Goal: Transaction & Acquisition: Obtain resource

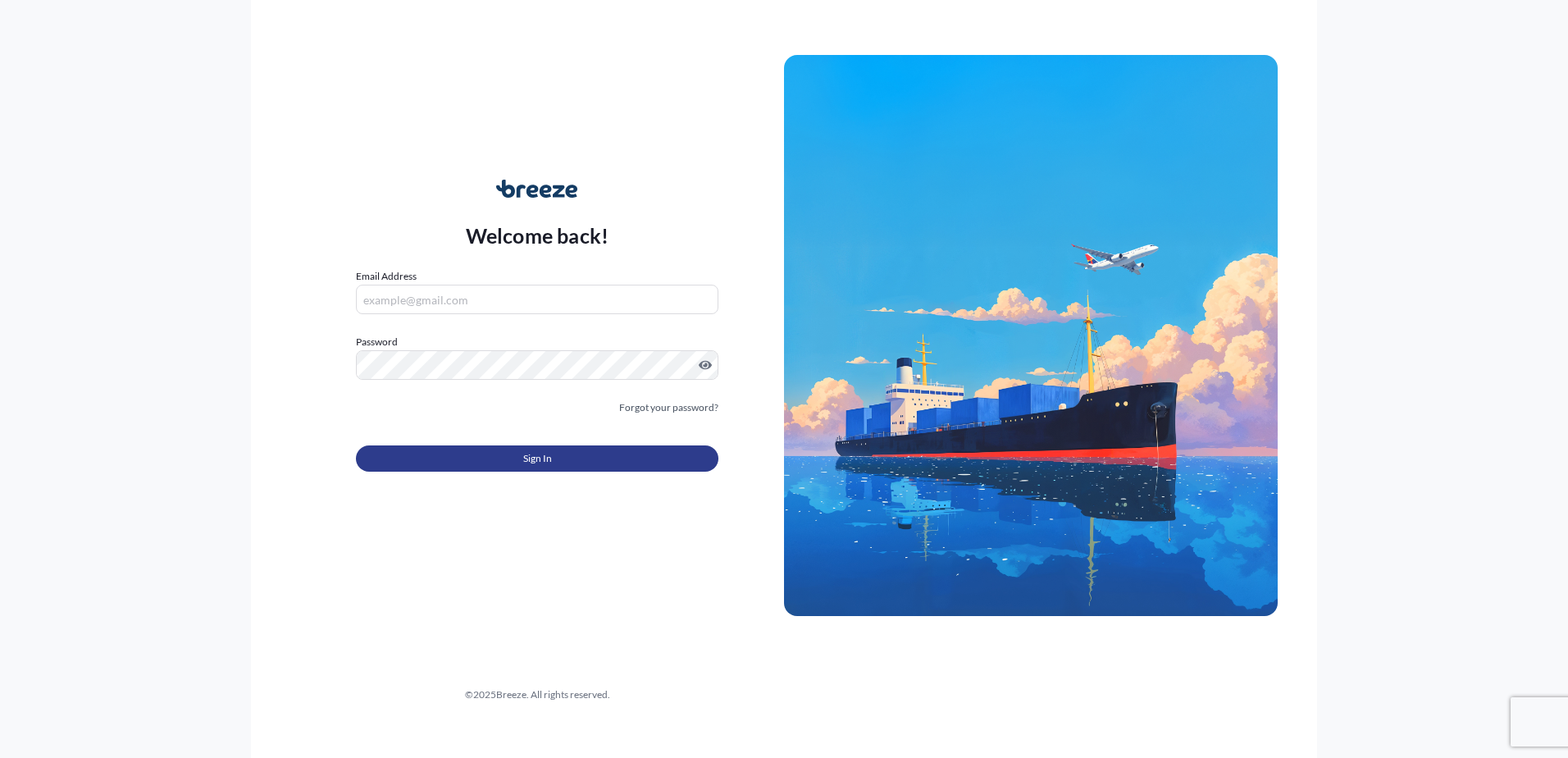
type input "[PERSON_NAME][EMAIL_ADDRESS][PERSON_NAME][DOMAIN_NAME]"
click at [496, 456] on button "Sign In" at bounding box center [537, 457] width 362 height 26
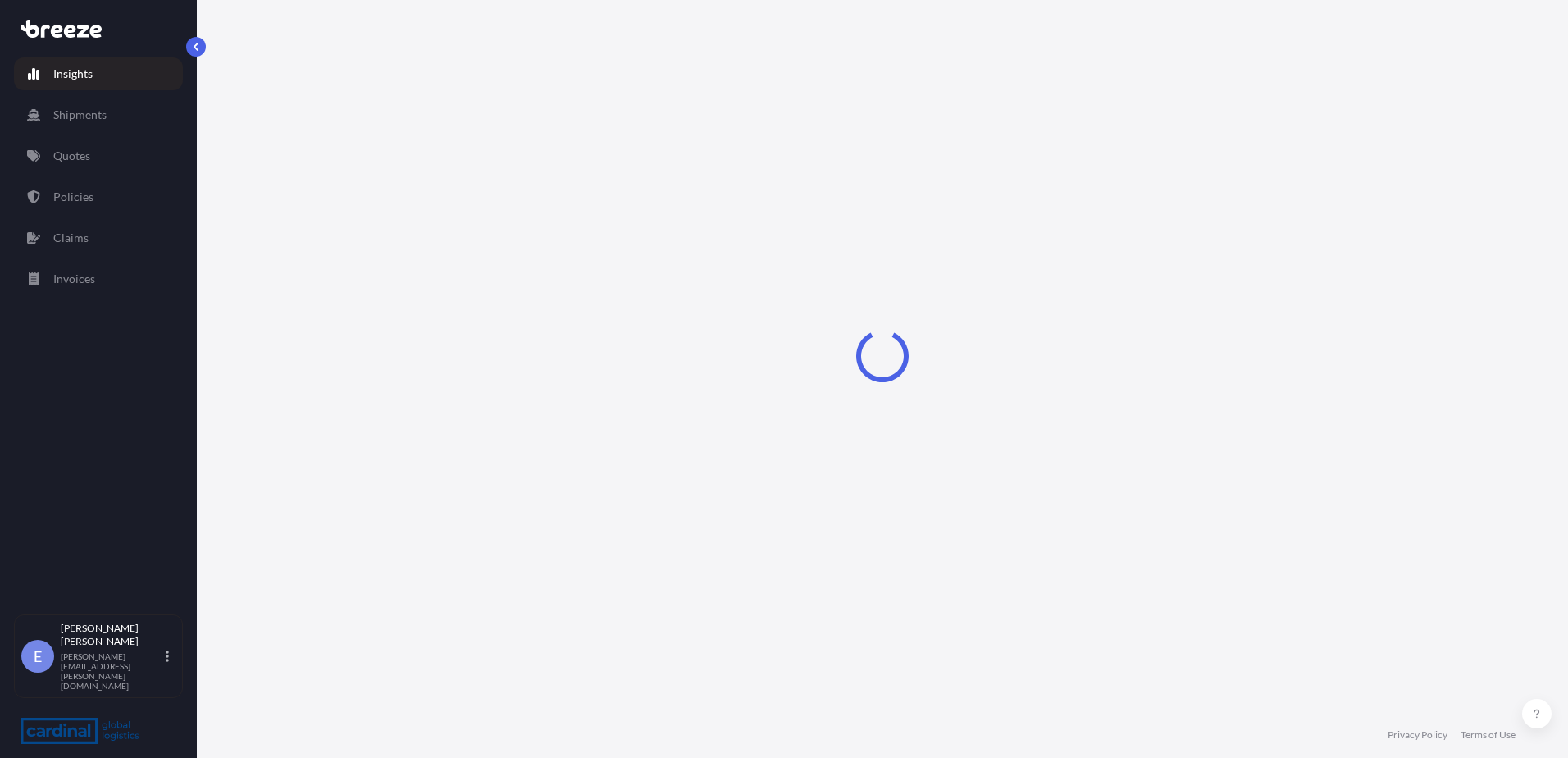
select select "2025"
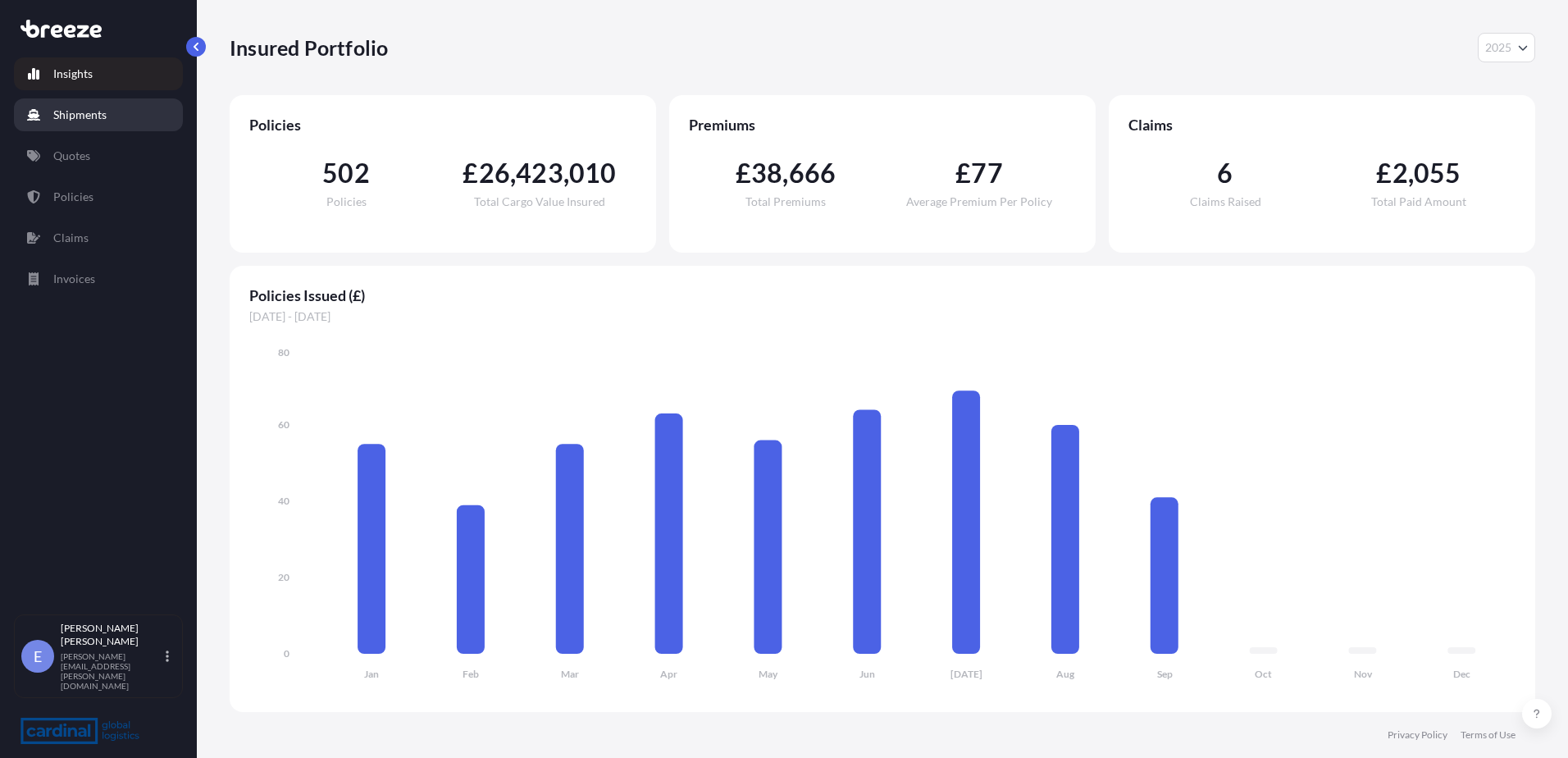
click at [97, 131] on link "Shipments" at bounding box center [99, 115] width 169 height 33
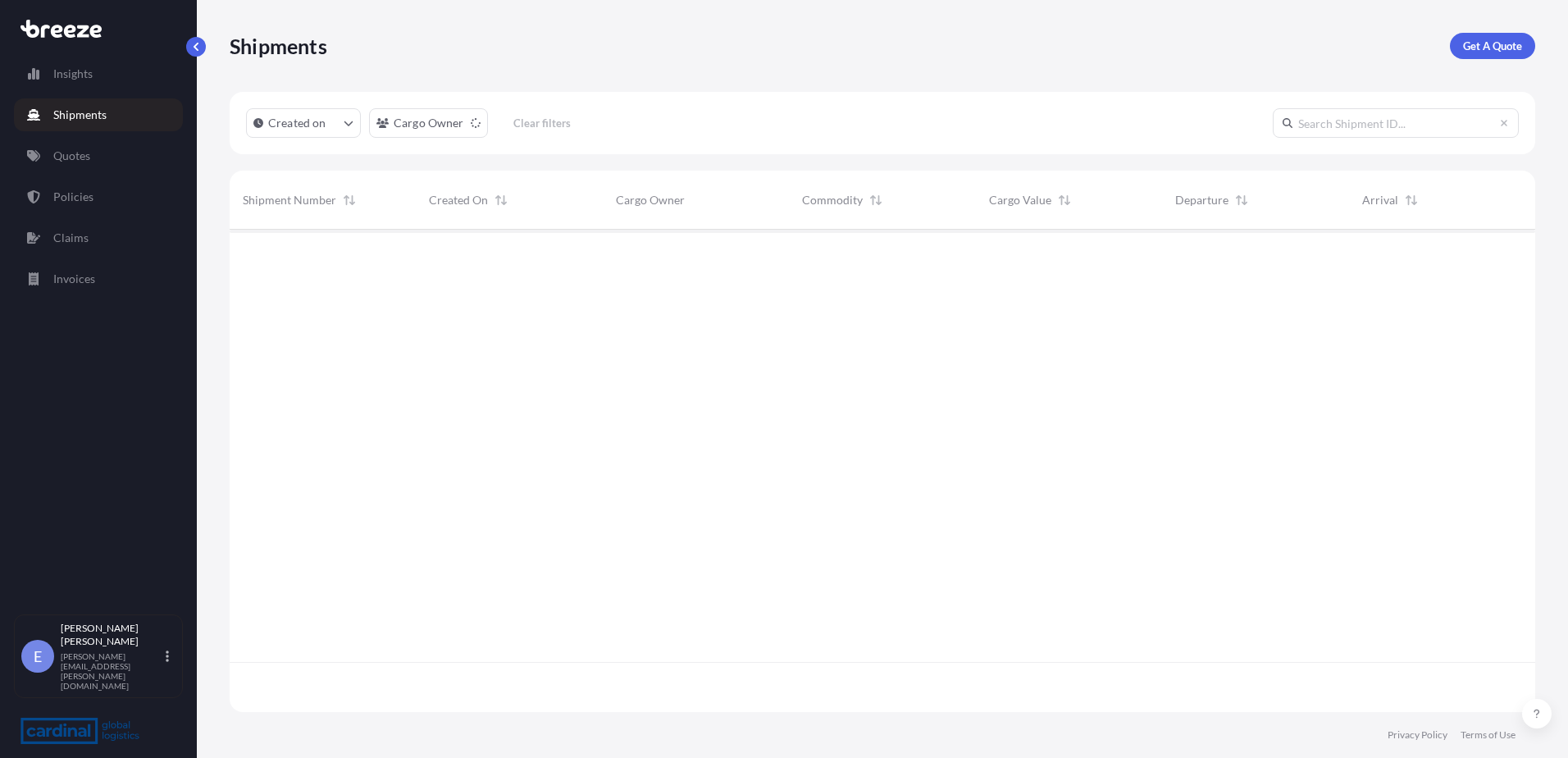
scroll to position [479, 1294]
click at [118, 166] on link "Quotes" at bounding box center [99, 156] width 169 height 33
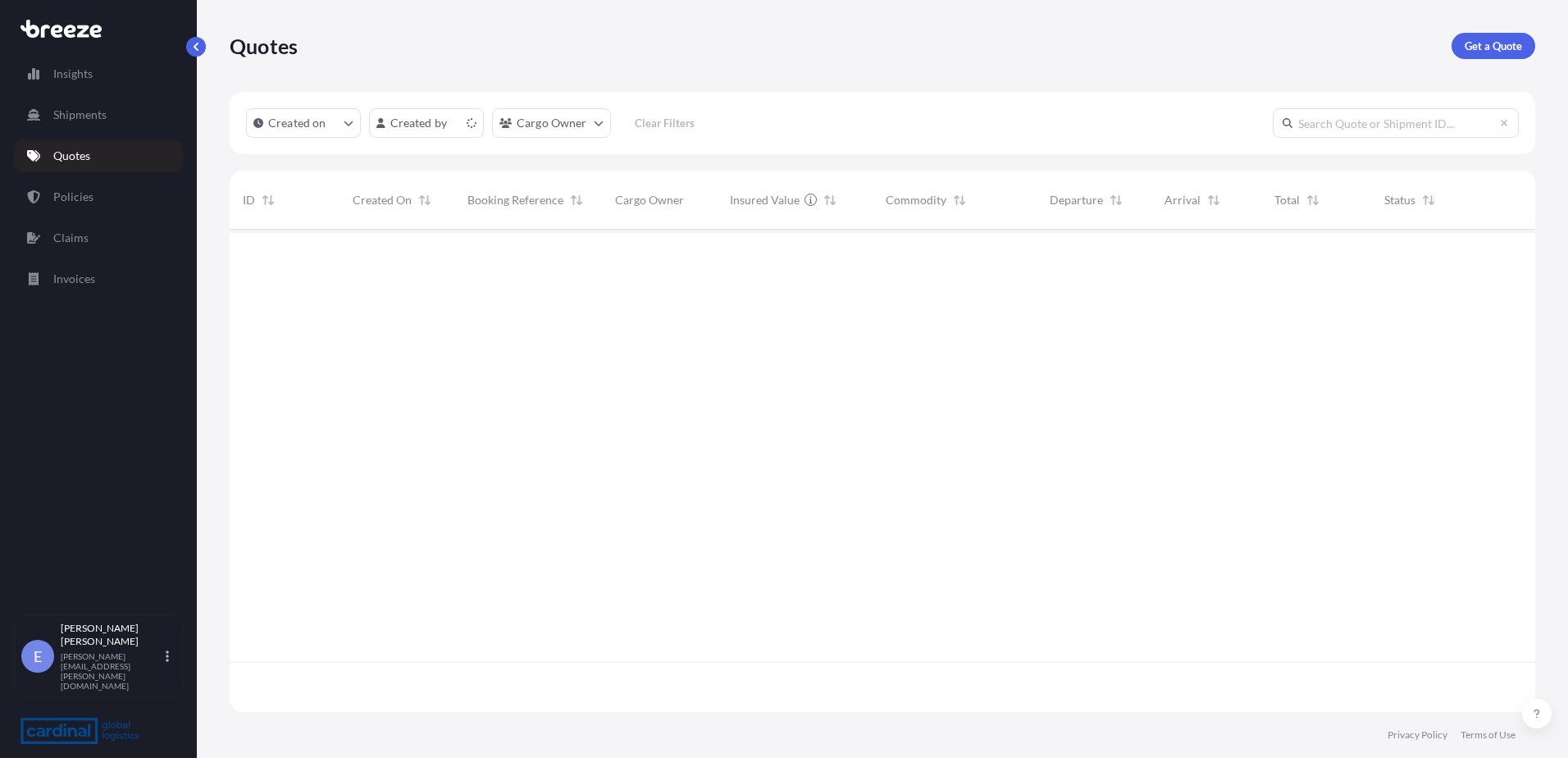
scroll to position [479, 1294]
click at [1504, 47] on p "Get a Quote" at bounding box center [1493, 45] width 58 height 16
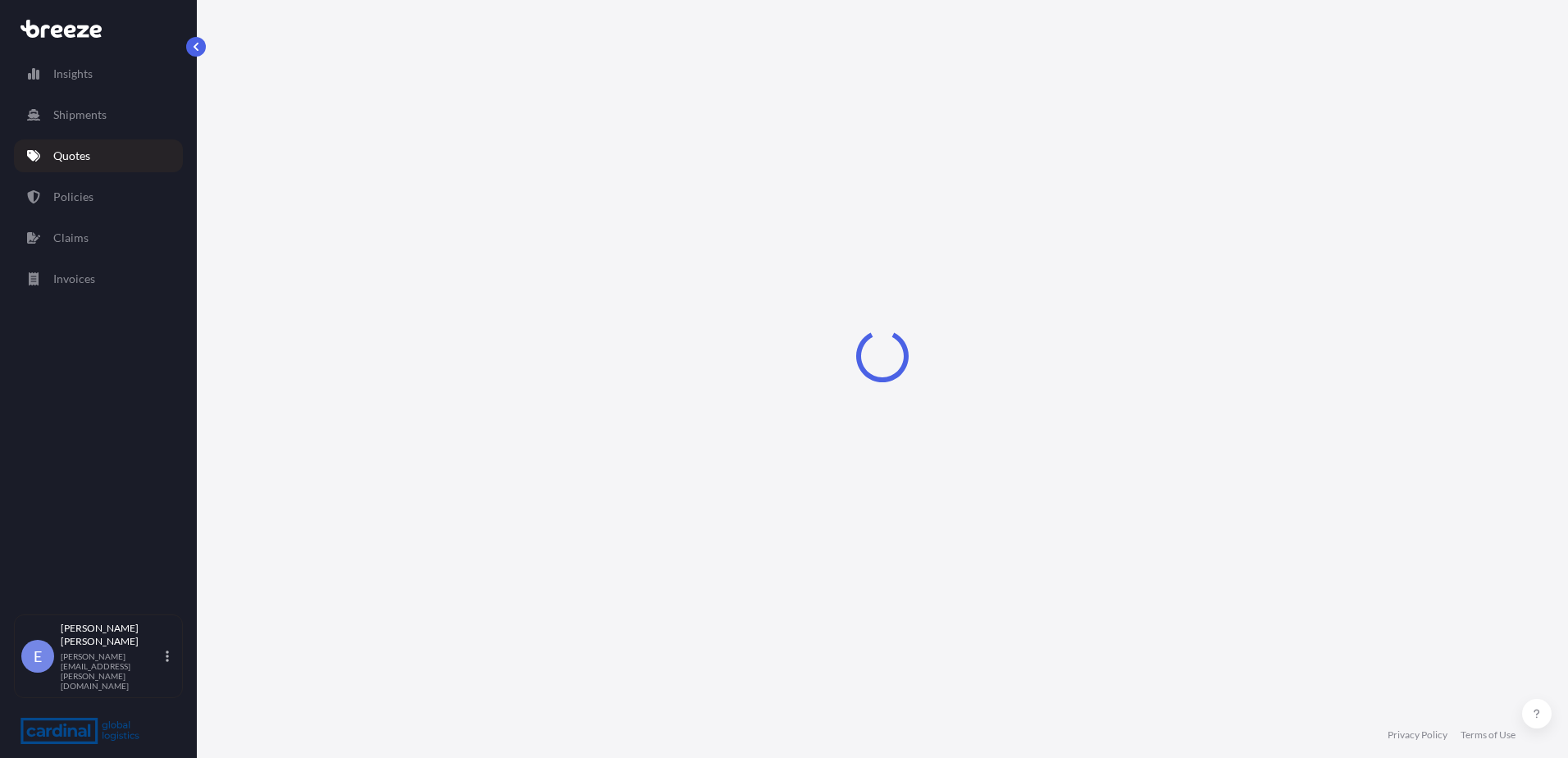
select select "Sea"
select select "1"
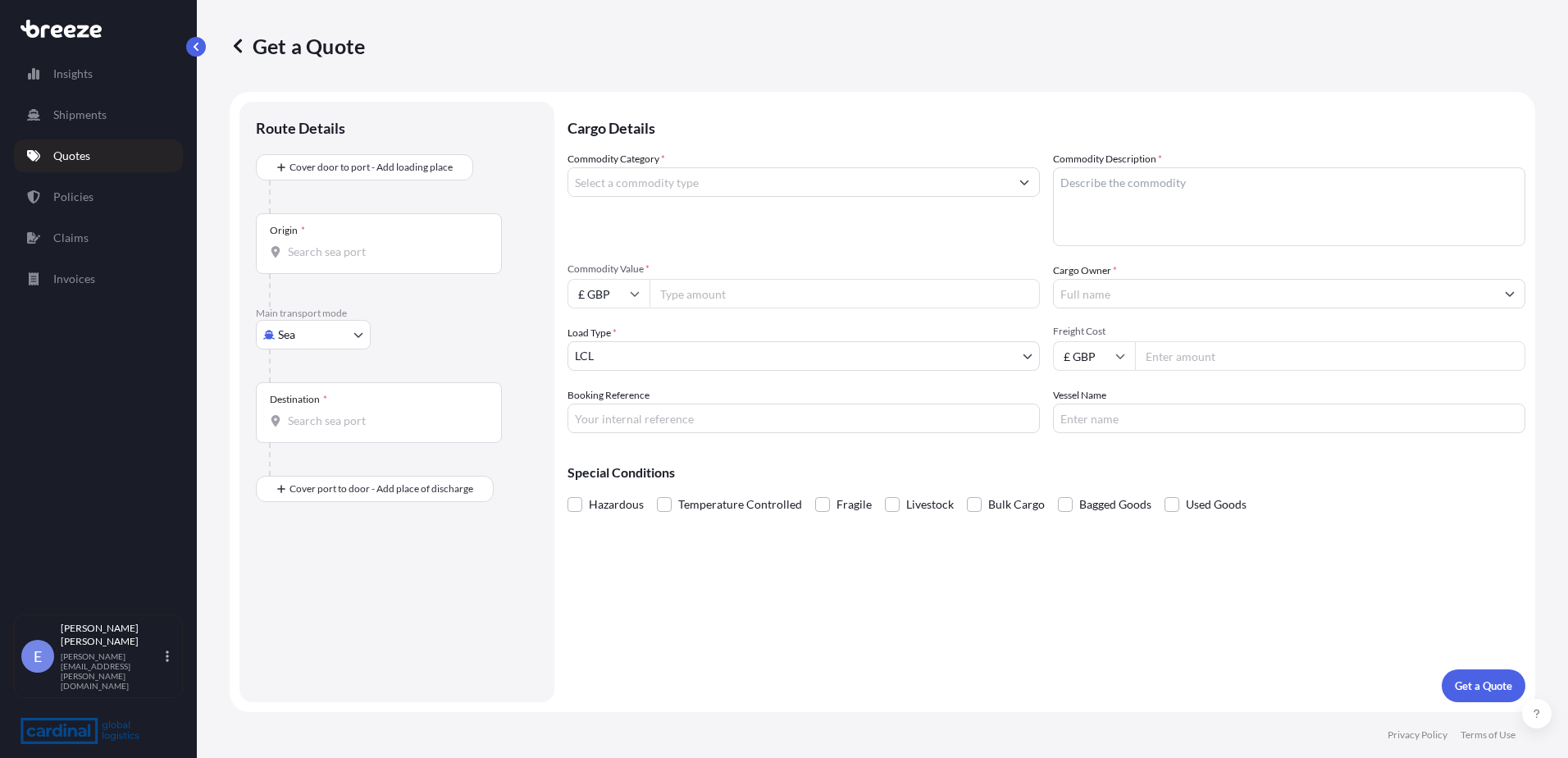
click at [300, 340] on body "Insights Shipments Quotes Policies Claims Invoices E [PERSON_NAME] [PERSON_NAME…" at bounding box center [784, 379] width 1568 height 758
click at [288, 438] on span "Road" at bounding box center [300, 436] width 26 height 16
select select "Road"
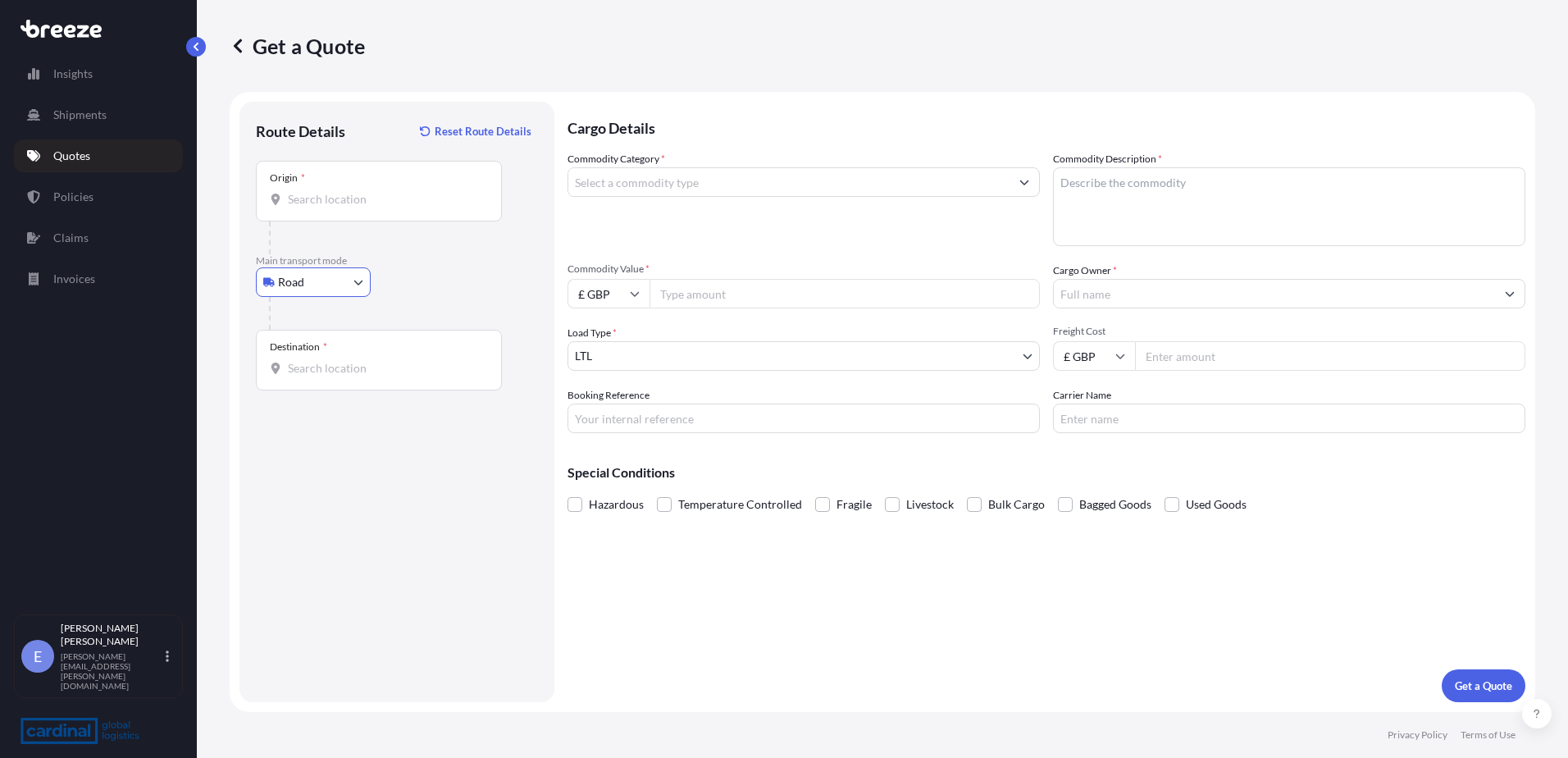
click at [327, 206] on input "Origin *" at bounding box center [385, 199] width 194 height 16
type input "N"
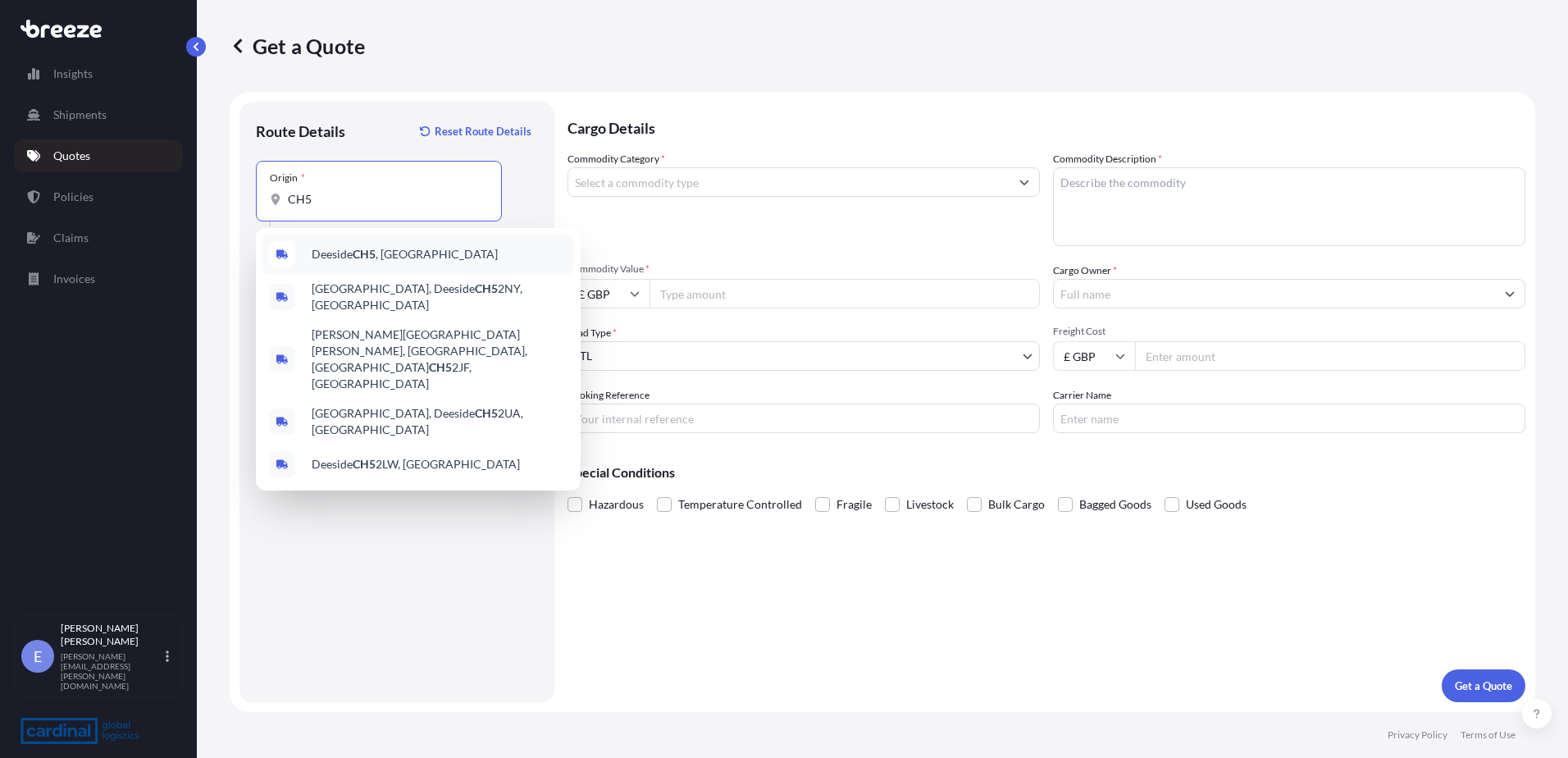
click at [400, 256] on div "Deeside CH5 , [GEOGRAPHIC_DATA]" at bounding box center [418, 254] width 311 height 39
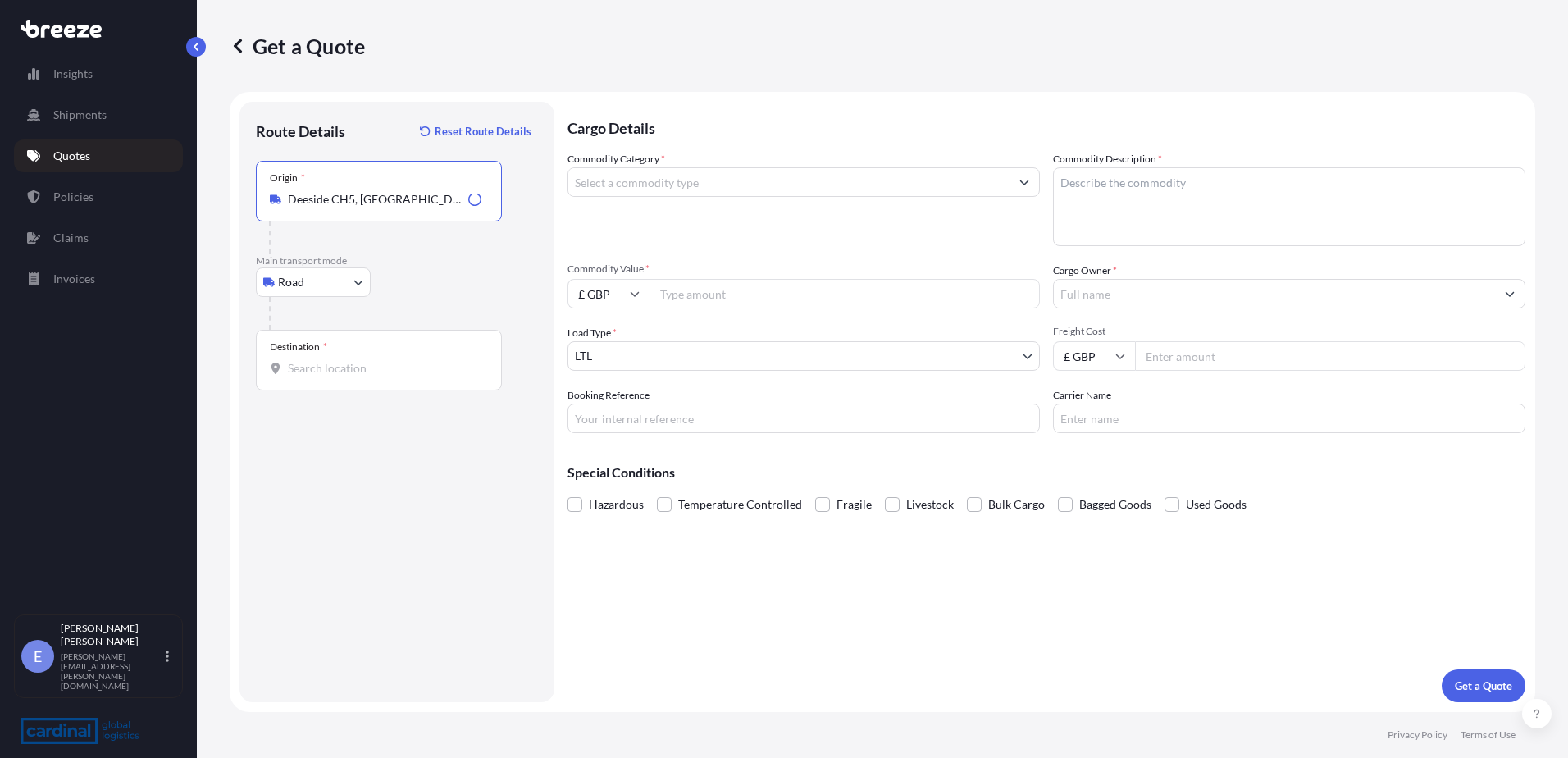
type input "Deeside CH5, [GEOGRAPHIC_DATA]"
click at [342, 361] on input "Destination *" at bounding box center [385, 368] width 194 height 16
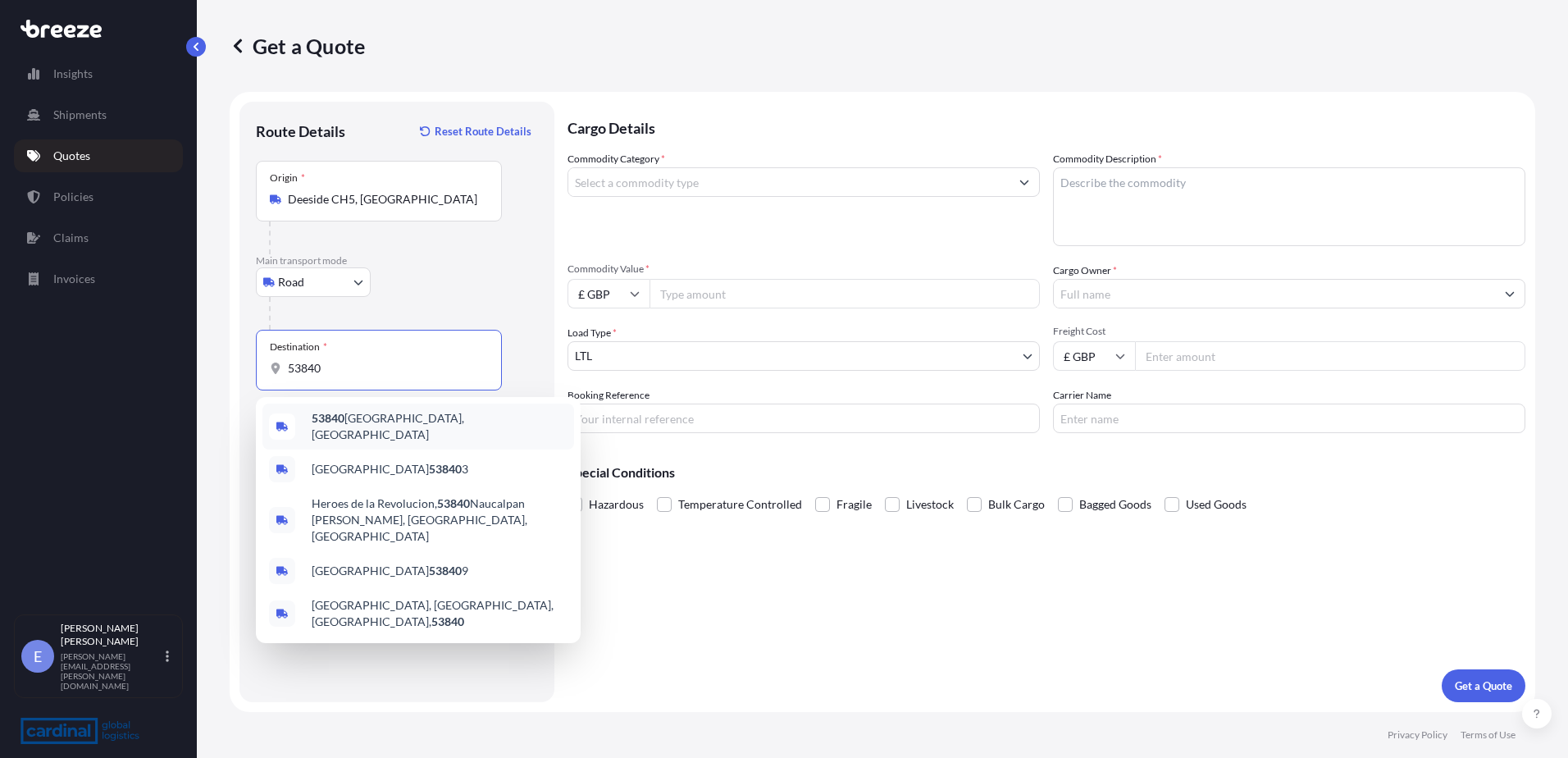
click at [375, 438] on div "53840 [GEOGRAPHIC_DATA], [GEOGRAPHIC_DATA]" at bounding box center [418, 426] width 311 height 46
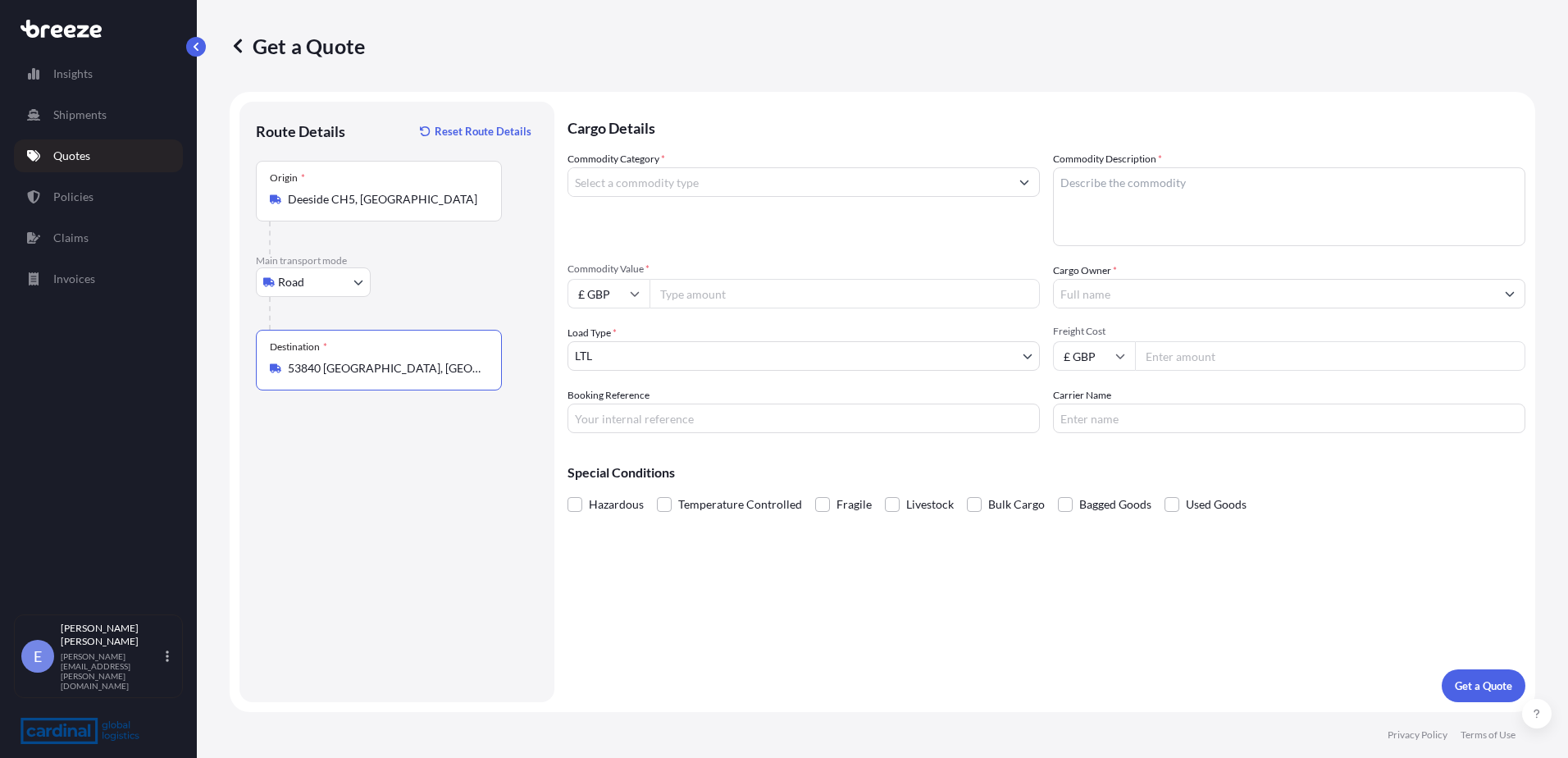
type input "53840 [GEOGRAPHIC_DATA], [GEOGRAPHIC_DATA]"
click at [664, 185] on input "Commodity Category *" at bounding box center [789, 181] width 441 height 29
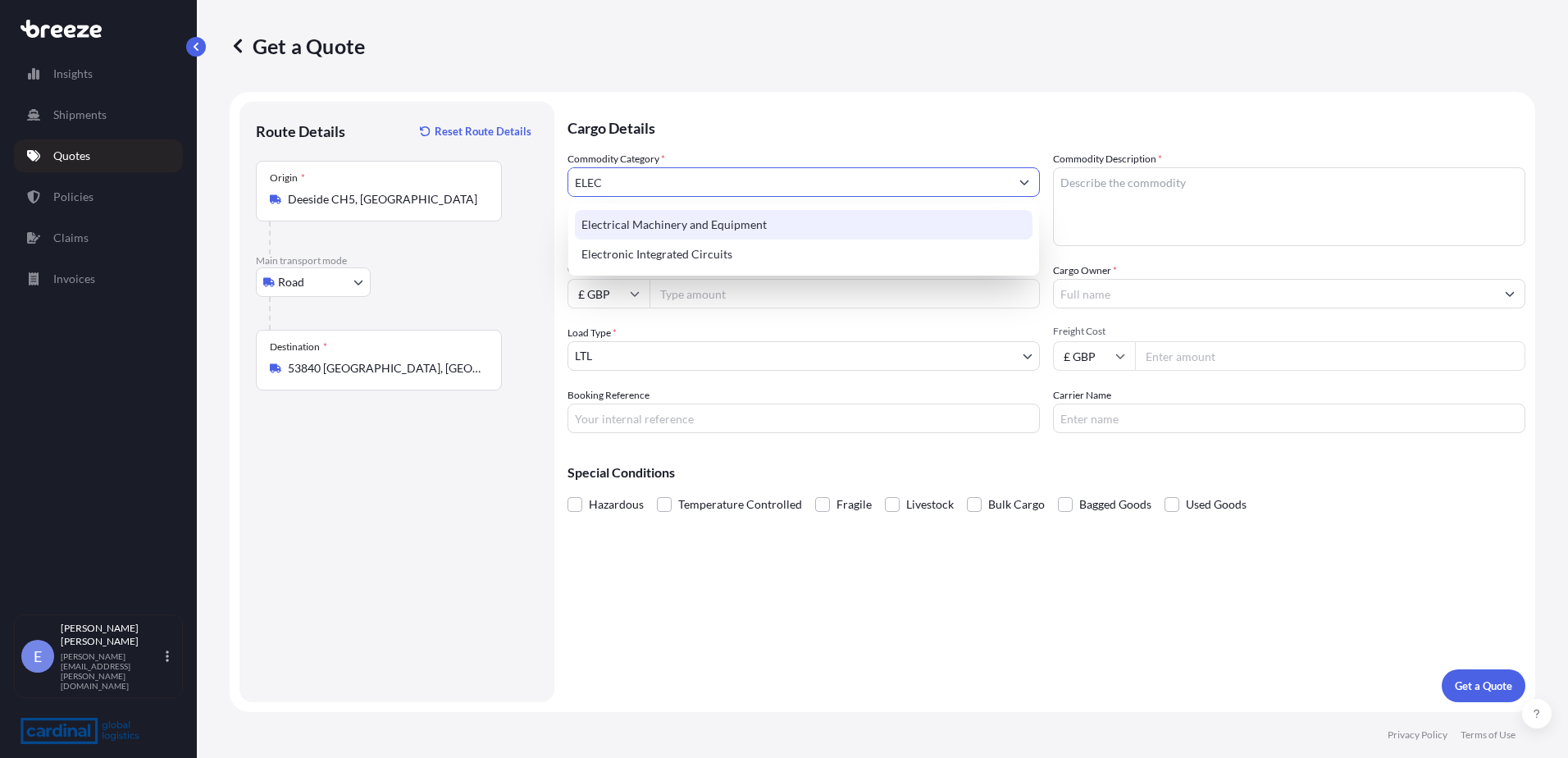
click at [741, 226] on div "Electrical Machinery and Equipment" at bounding box center [804, 224] width 457 height 29
type input "Electrical Machinery and Equipment"
click at [1144, 206] on textarea "Commodity Description *" at bounding box center [1289, 206] width 473 height 78
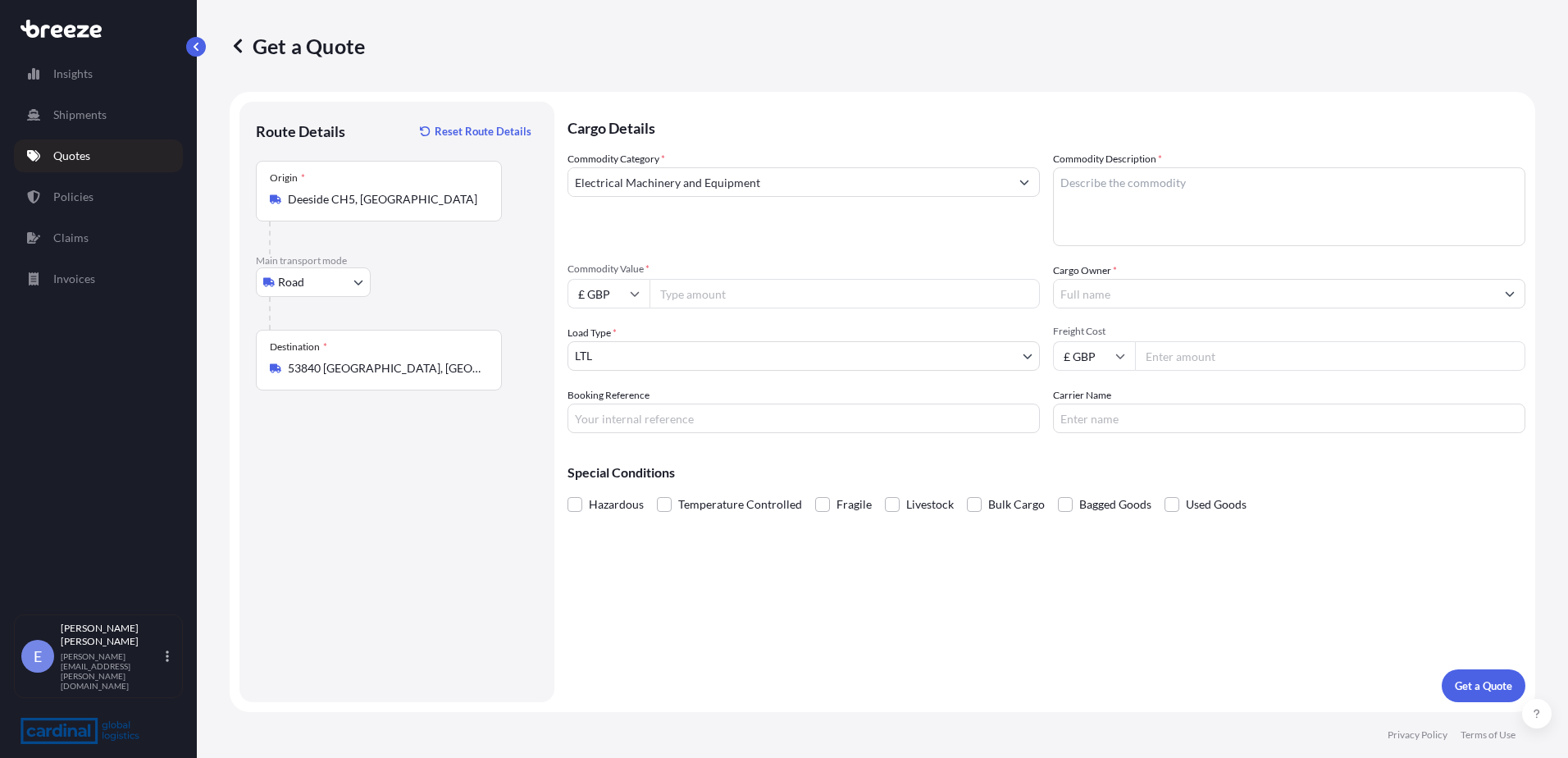
click at [1077, 190] on textarea "Commodity Description *" at bounding box center [1289, 206] width 473 height 78
paste textarea "moulding machine"
type textarea "moulding machine"
click at [733, 289] on input "Commodity Value *" at bounding box center [845, 293] width 391 height 29
click at [618, 297] on input "£ GBP" at bounding box center [609, 293] width 82 height 29
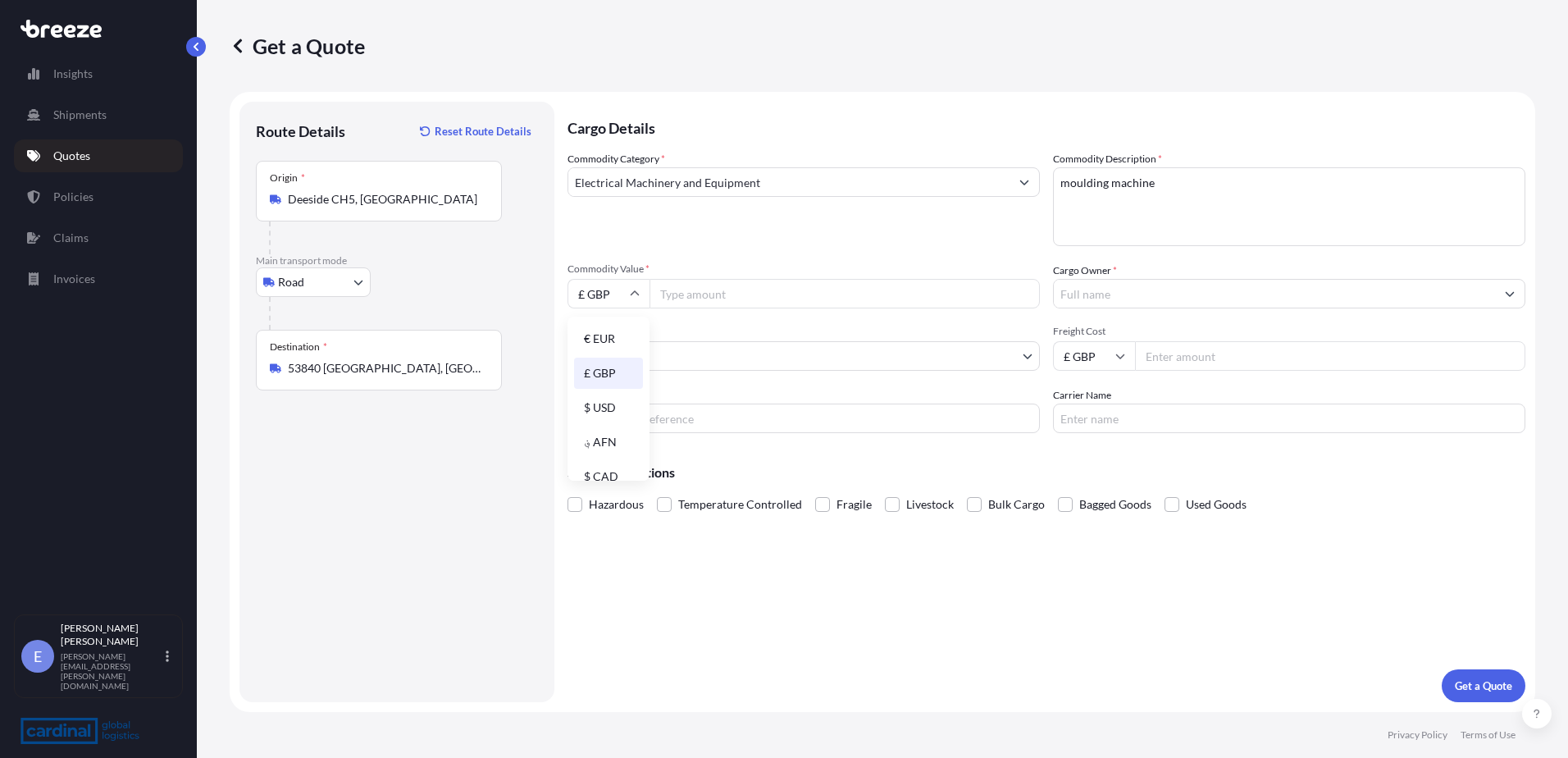
click at [780, 294] on input "Commodity Value *" at bounding box center [845, 293] width 391 height 29
type input "70000"
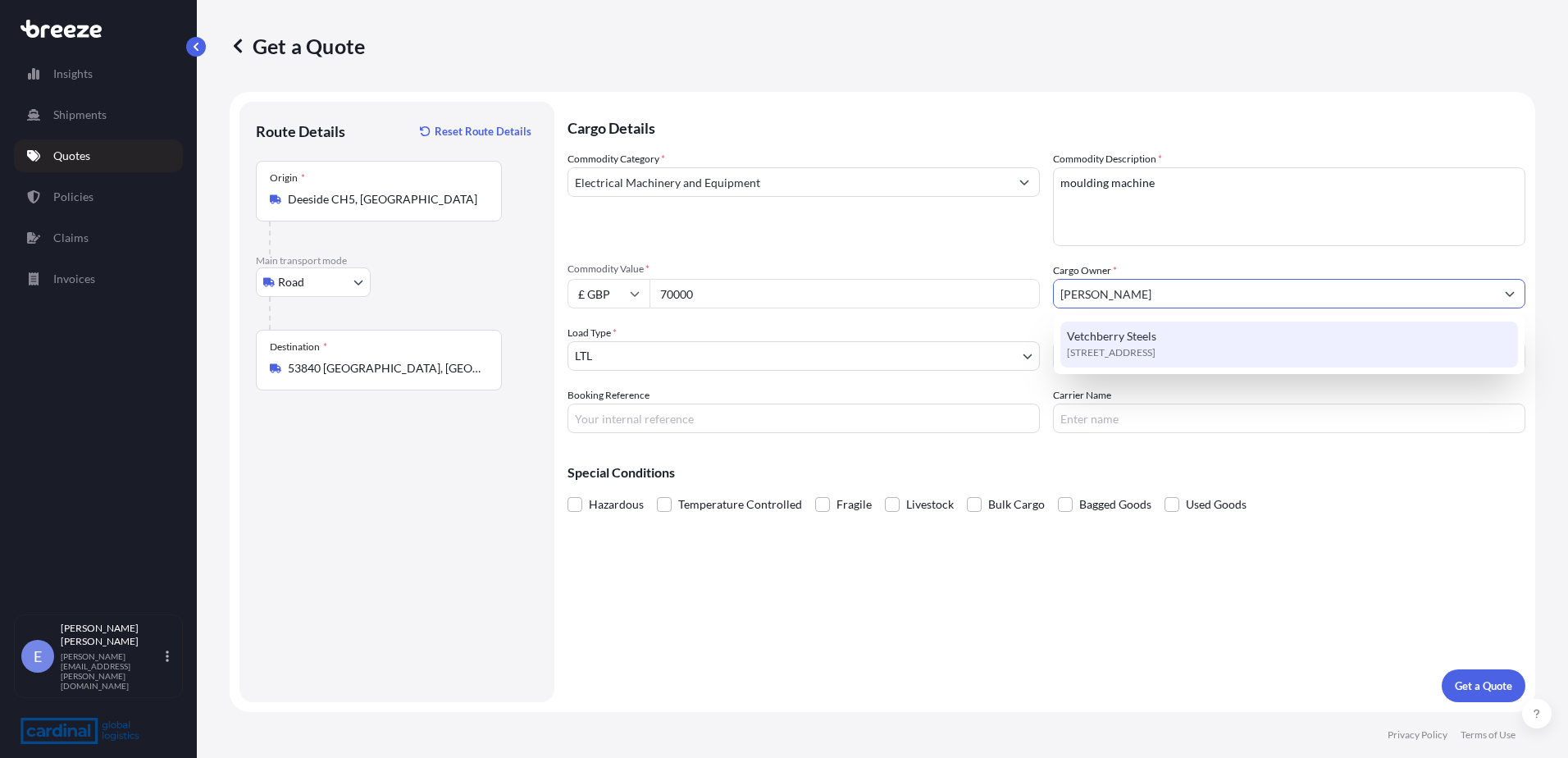
drag, startPoint x: 1211, startPoint y: 294, endPoint x: 1024, endPoint y: 291, distance: 187.0
click at [1024, 291] on div "Commodity Category * Electrical Machinery and Equipment Commodity Description *…" at bounding box center [1047, 292] width 958 height 282
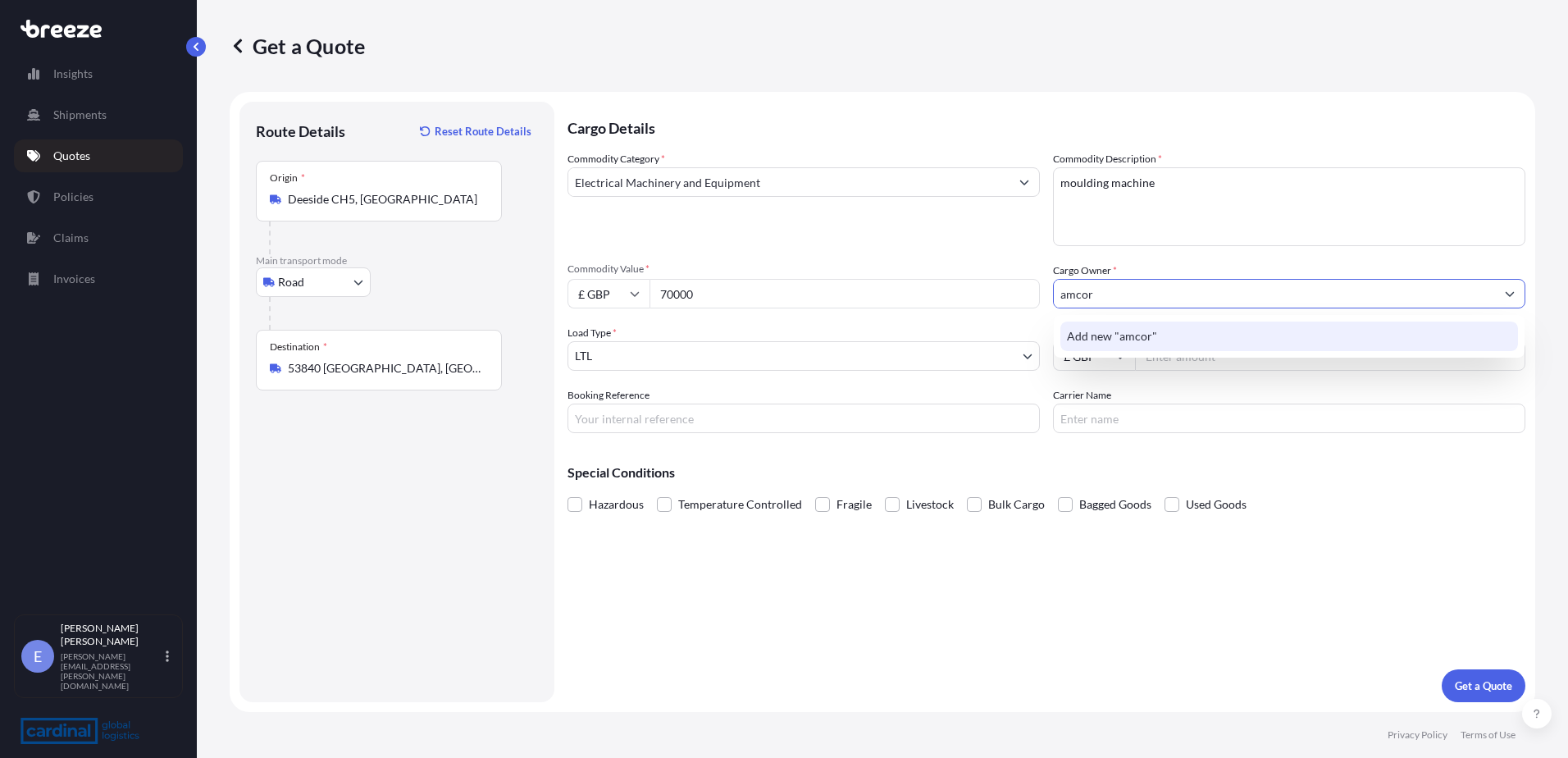
click at [1224, 346] on div "Add new "amcor"" at bounding box center [1289, 335] width 457 height 29
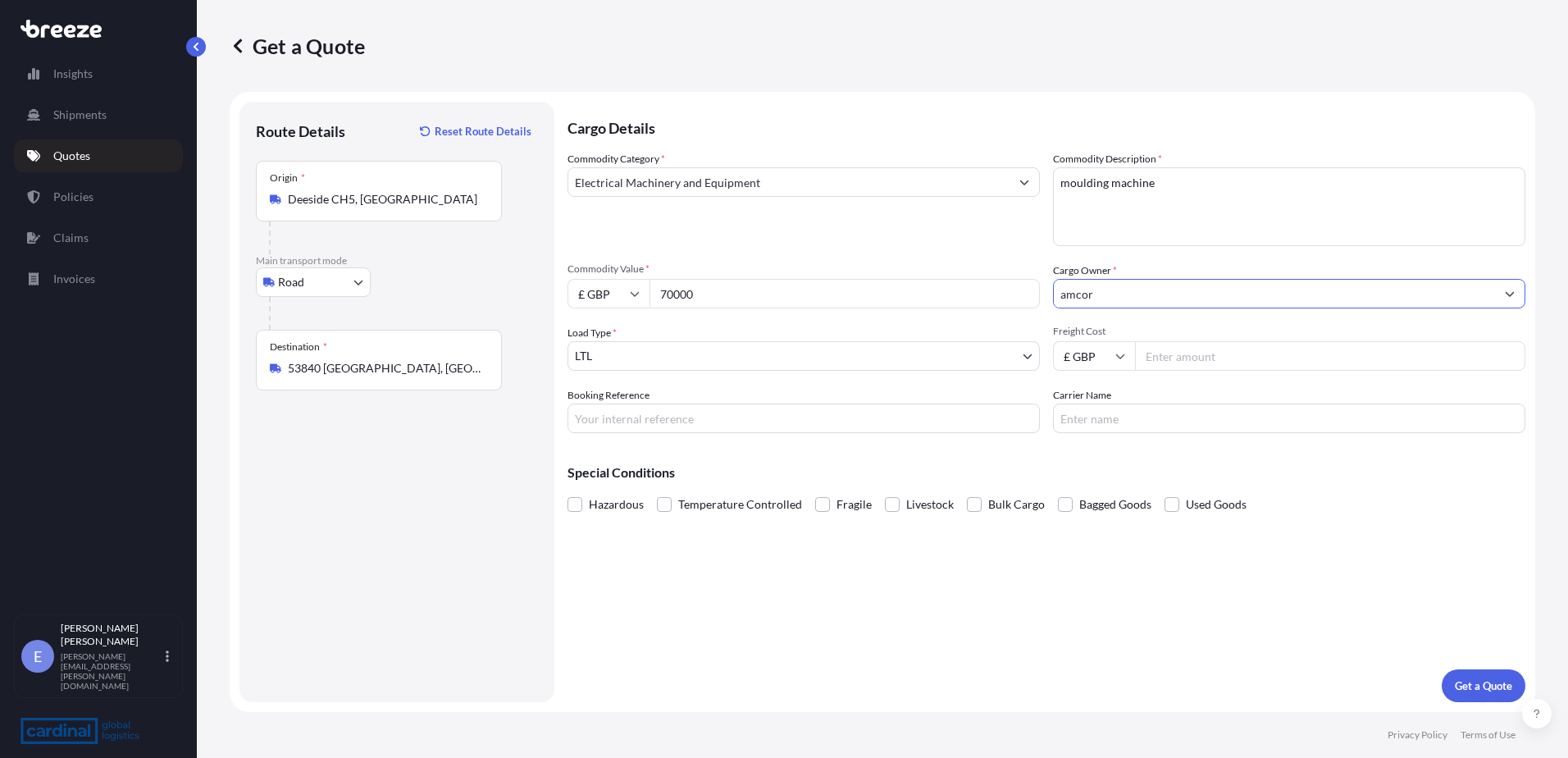
type input "amcor"
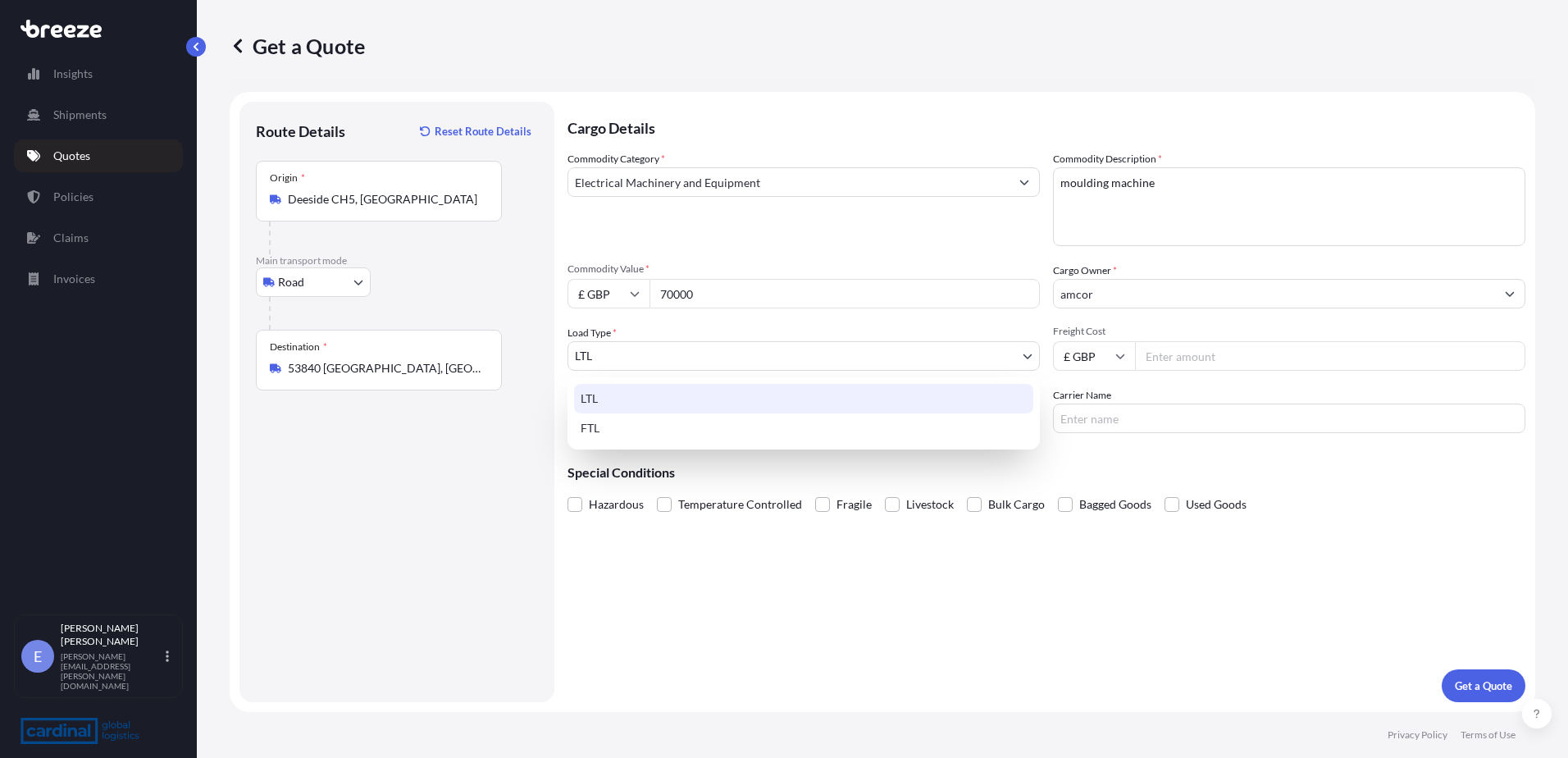
click at [904, 350] on body "0 options available. 1 option available. Insights Shipments Quotes Policies Cla…" at bounding box center [784, 379] width 1568 height 758
click at [1194, 361] on input "Freight Cost" at bounding box center [1330, 355] width 391 height 29
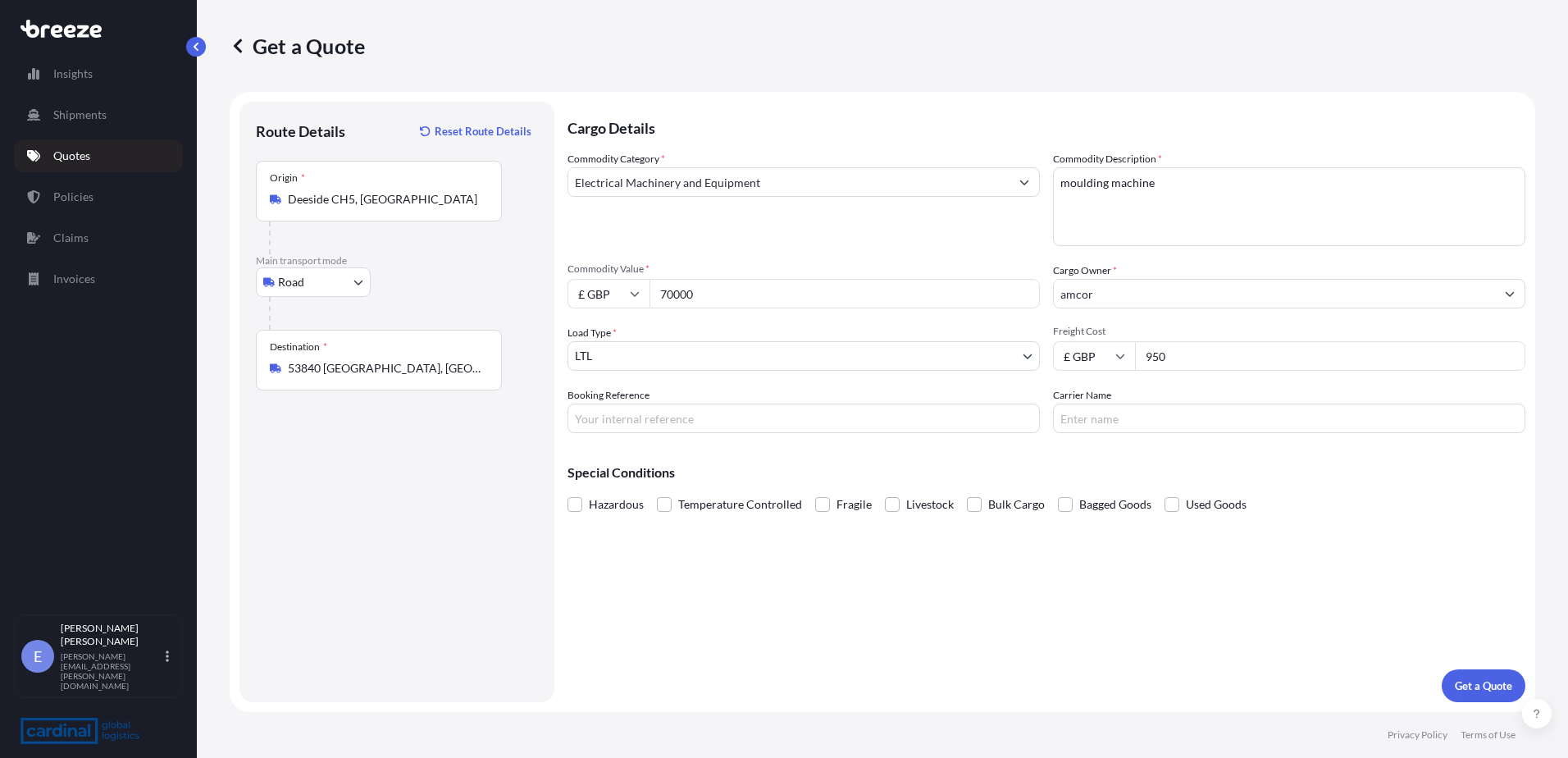
type input "950"
click at [717, 421] on input "Booking Reference" at bounding box center [804, 417] width 473 height 29
click at [1455, 690] on p "Get a Quote" at bounding box center [1483, 685] width 58 height 16
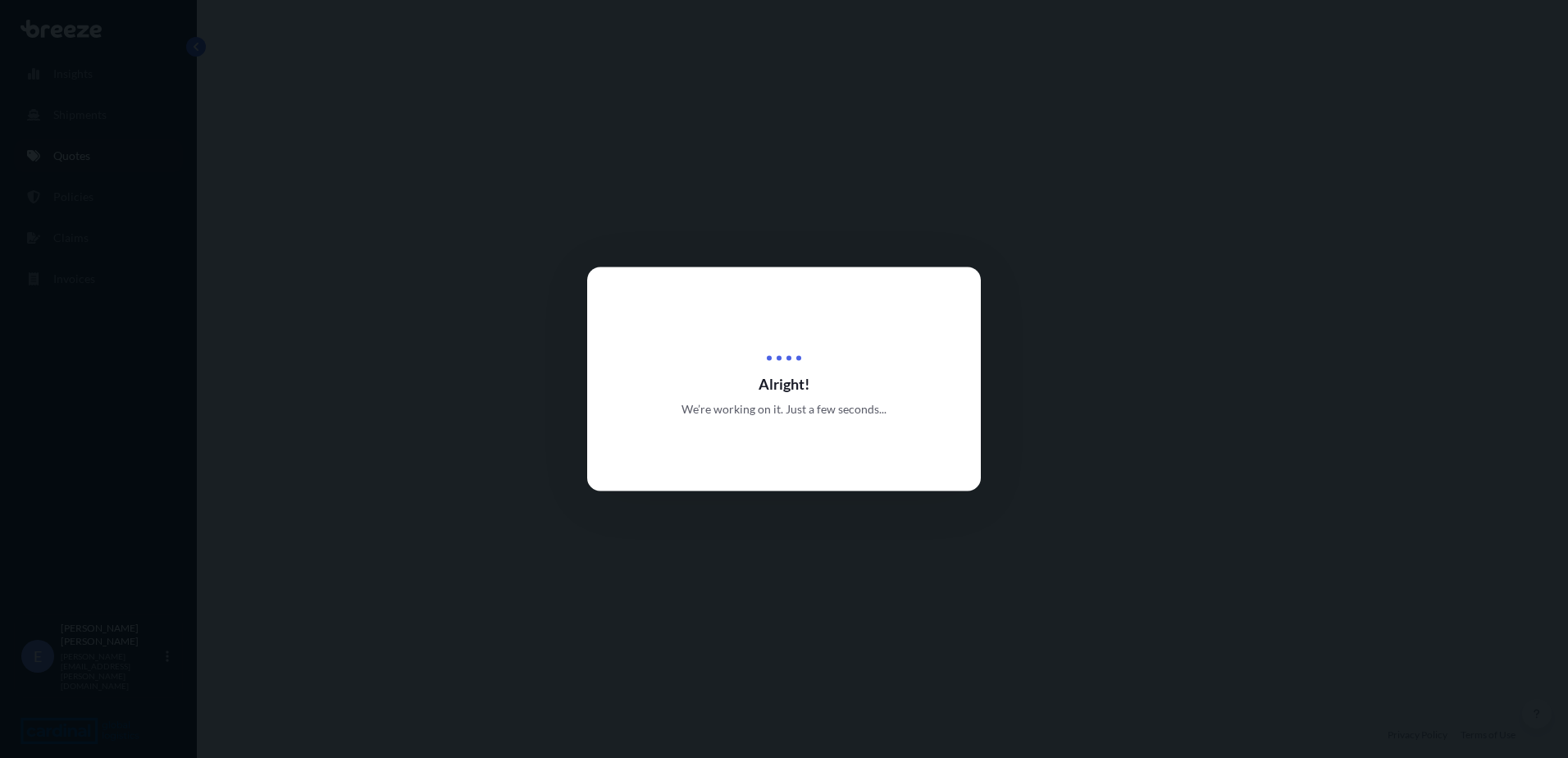
select select "Road"
select select "1"
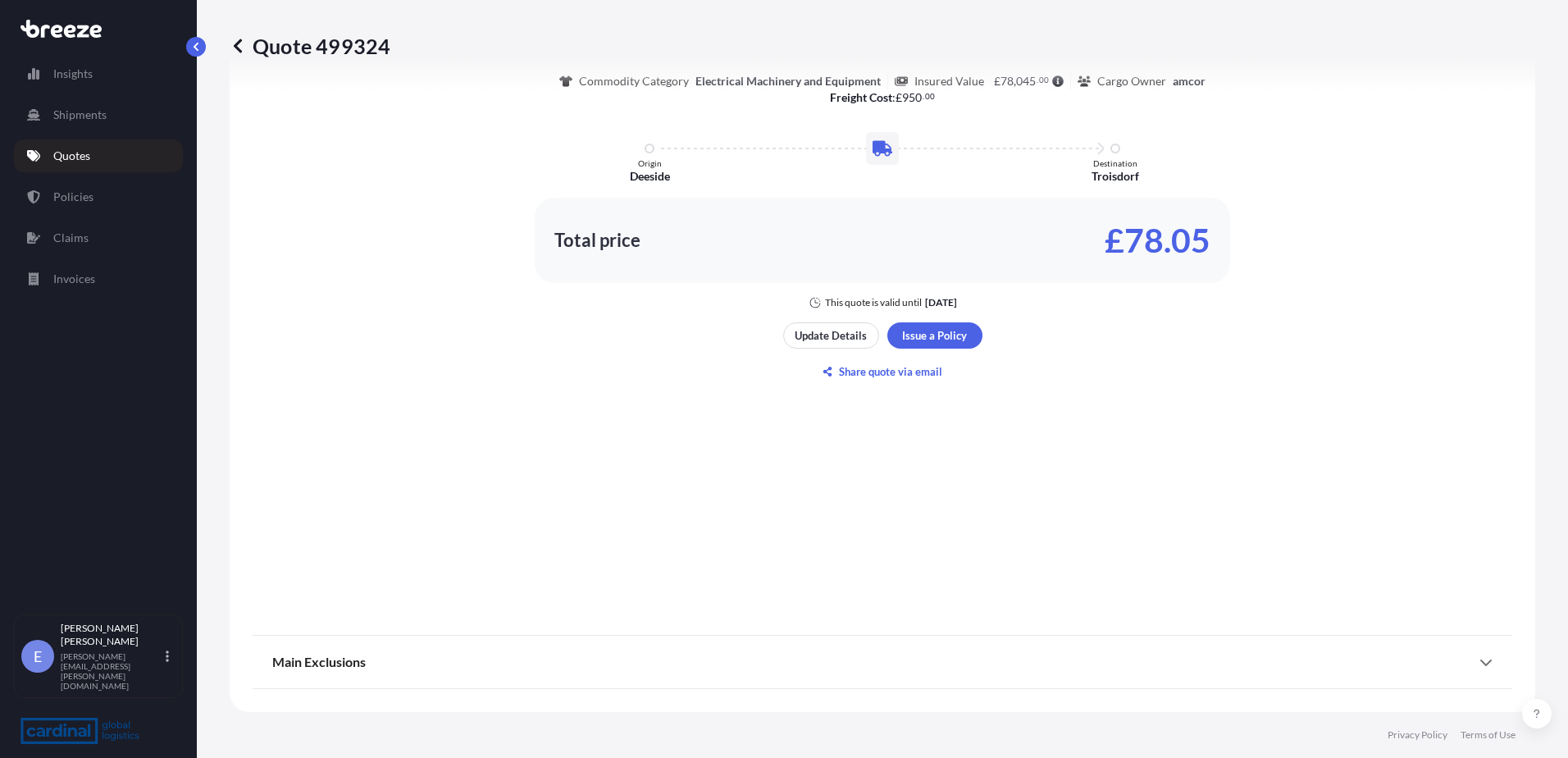
scroll to position [657, 0]
